Goal: Task Accomplishment & Management: Use online tool/utility

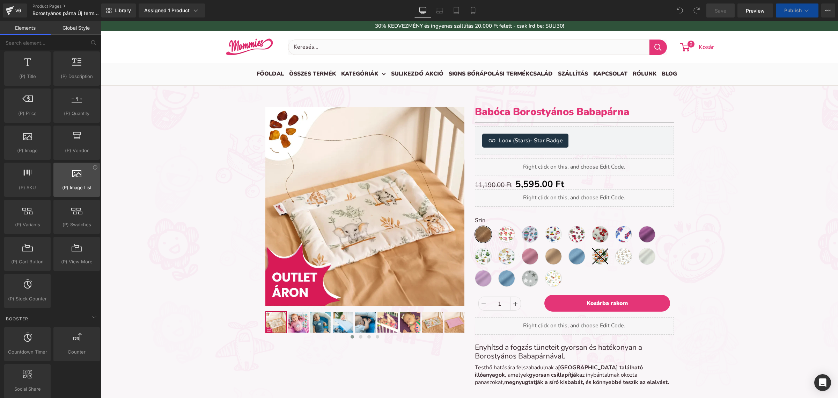
scroll to position [655, 0]
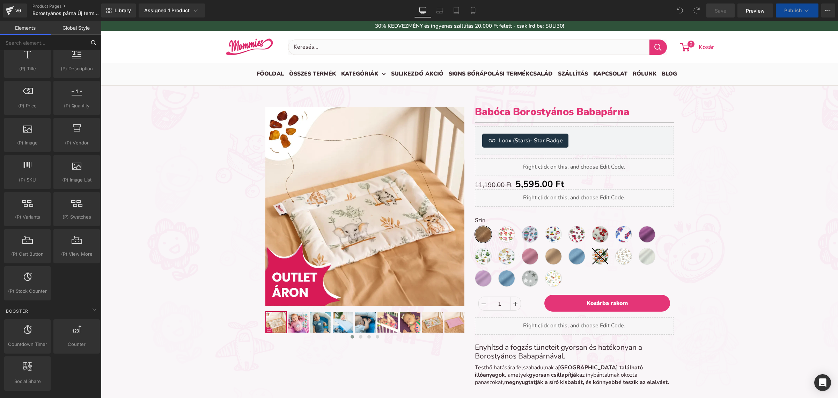
click at [55, 50] on input "text" at bounding box center [43, 42] width 86 height 15
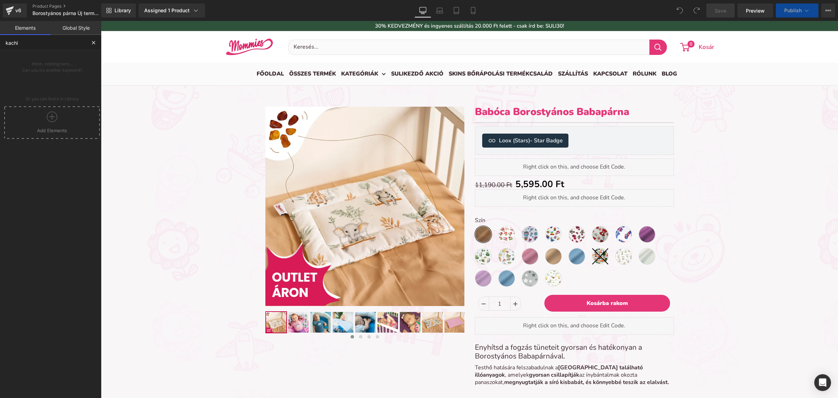
scroll to position [2916, 731]
click at [64, 112] on div at bounding box center [52, 119] width 92 height 16
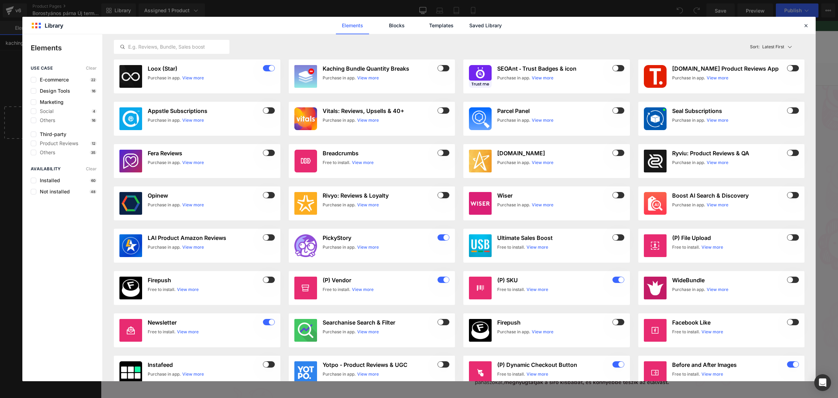
type input "kaching"
click at [802, 27] on header "Library Elements Blocks Templates Saved Library" at bounding box center [419, 25] width 794 height 17
drag, startPoint x: 804, startPoint y: 27, endPoint x: 694, endPoint y: 5, distance: 111.8
click at [804, 27] on icon at bounding box center [806, 25] width 6 height 6
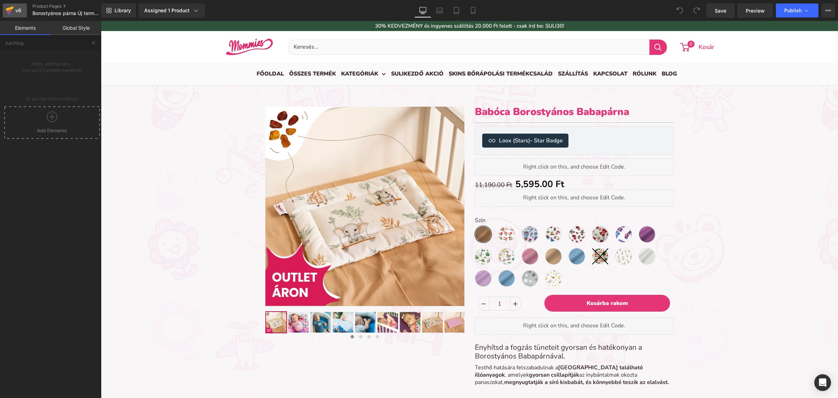
click at [14, 15] on div "v6" at bounding box center [18, 10] width 9 height 9
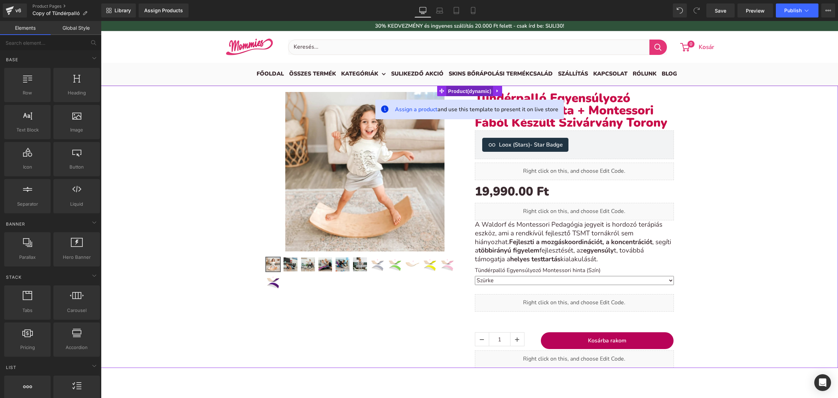
click at [465, 93] on span "Product" at bounding box center [469, 91] width 47 height 10
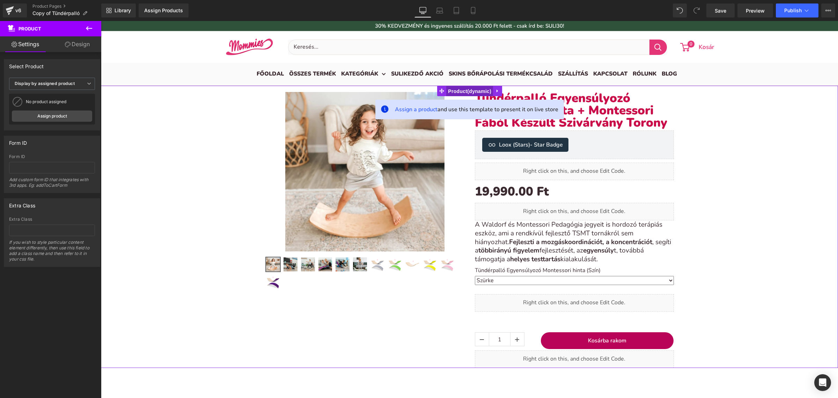
click at [463, 92] on span "Product" at bounding box center [469, 91] width 47 height 10
click at [68, 86] on b "Display by assigned product" at bounding box center [45, 83] width 60 height 5
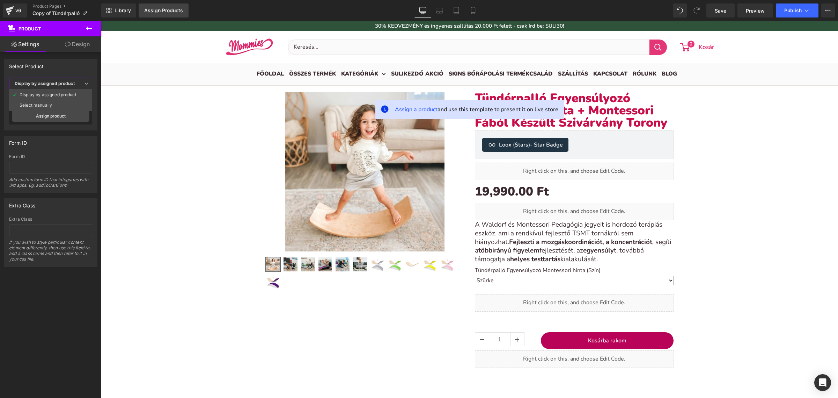
click at [150, 12] on div "Assign Products" at bounding box center [163, 11] width 39 height 6
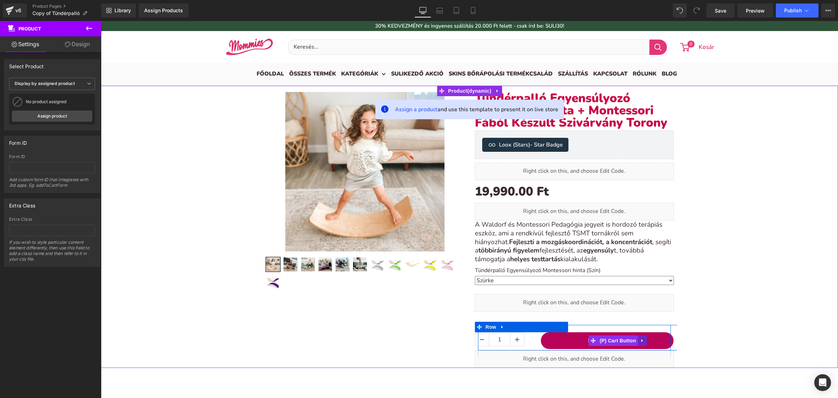
click at [640, 342] on icon at bounding box center [642, 340] width 5 height 5
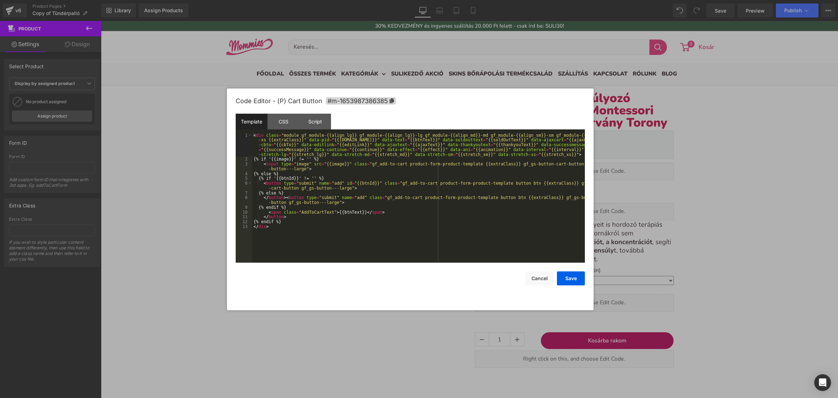
click at [559, 0] on div "Product You are previewing how the will restyle your page. You can not edit Ele…" at bounding box center [419, 0] width 838 height 0
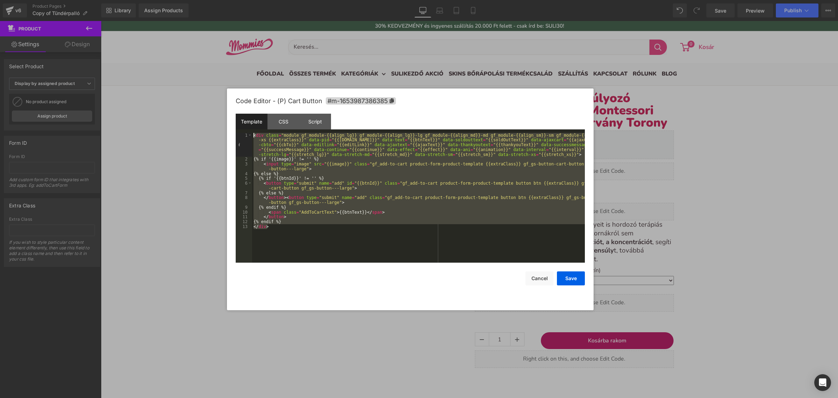
drag, startPoint x: 411, startPoint y: 245, endPoint x: 190, endPoint y: 111, distance: 258.9
click at [190, 111] on body "Product You are previewing how the will restyle your page. You can not edit Ele…" at bounding box center [419, 199] width 838 height 398
click at [775, 131] on div at bounding box center [419, 199] width 838 height 398
